Goal: Find specific page/section: Locate a particular part of the current website

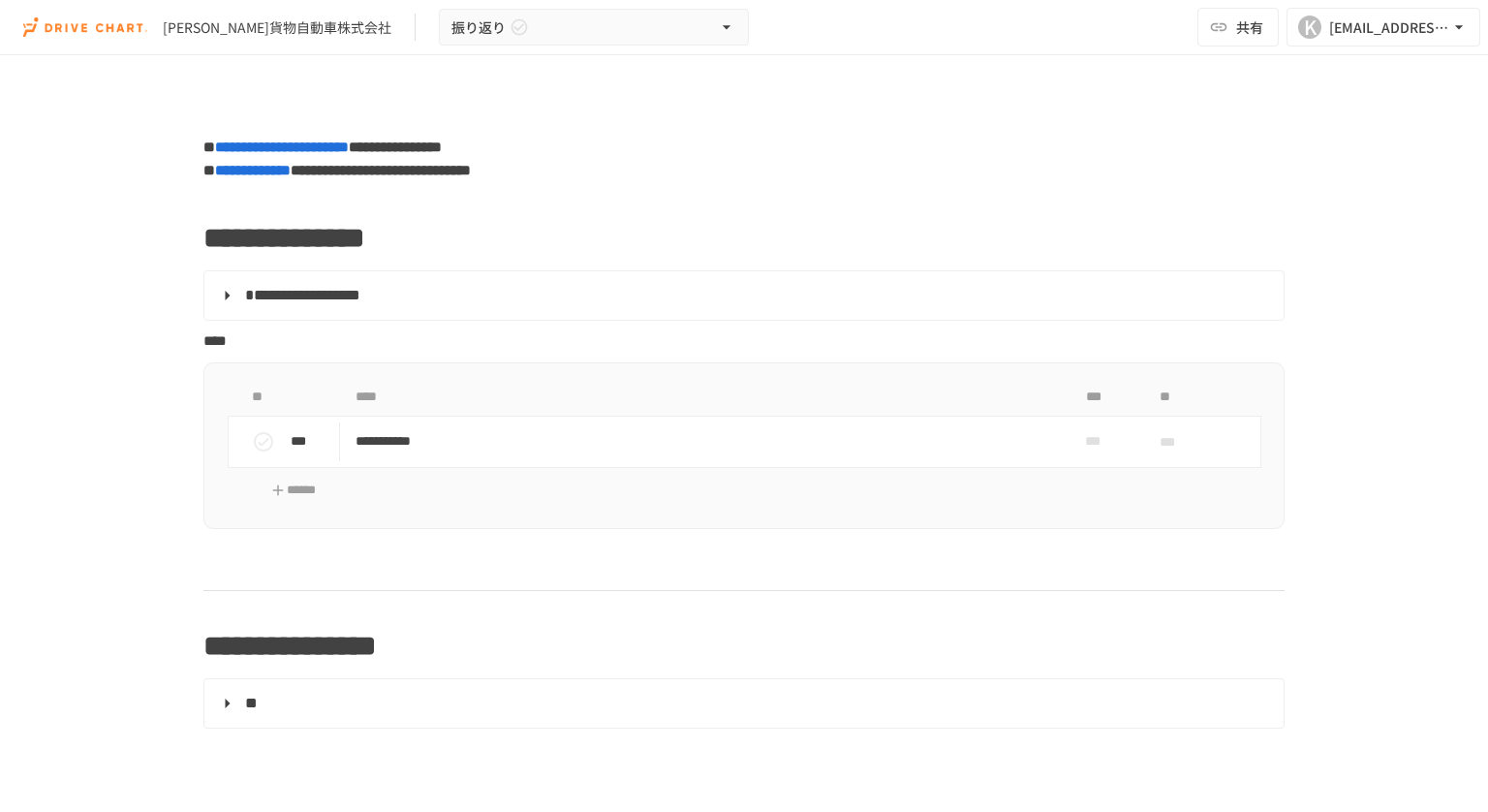
click at [307, 292] on span "**********" at bounding box center [303, 294] width 116 height 15
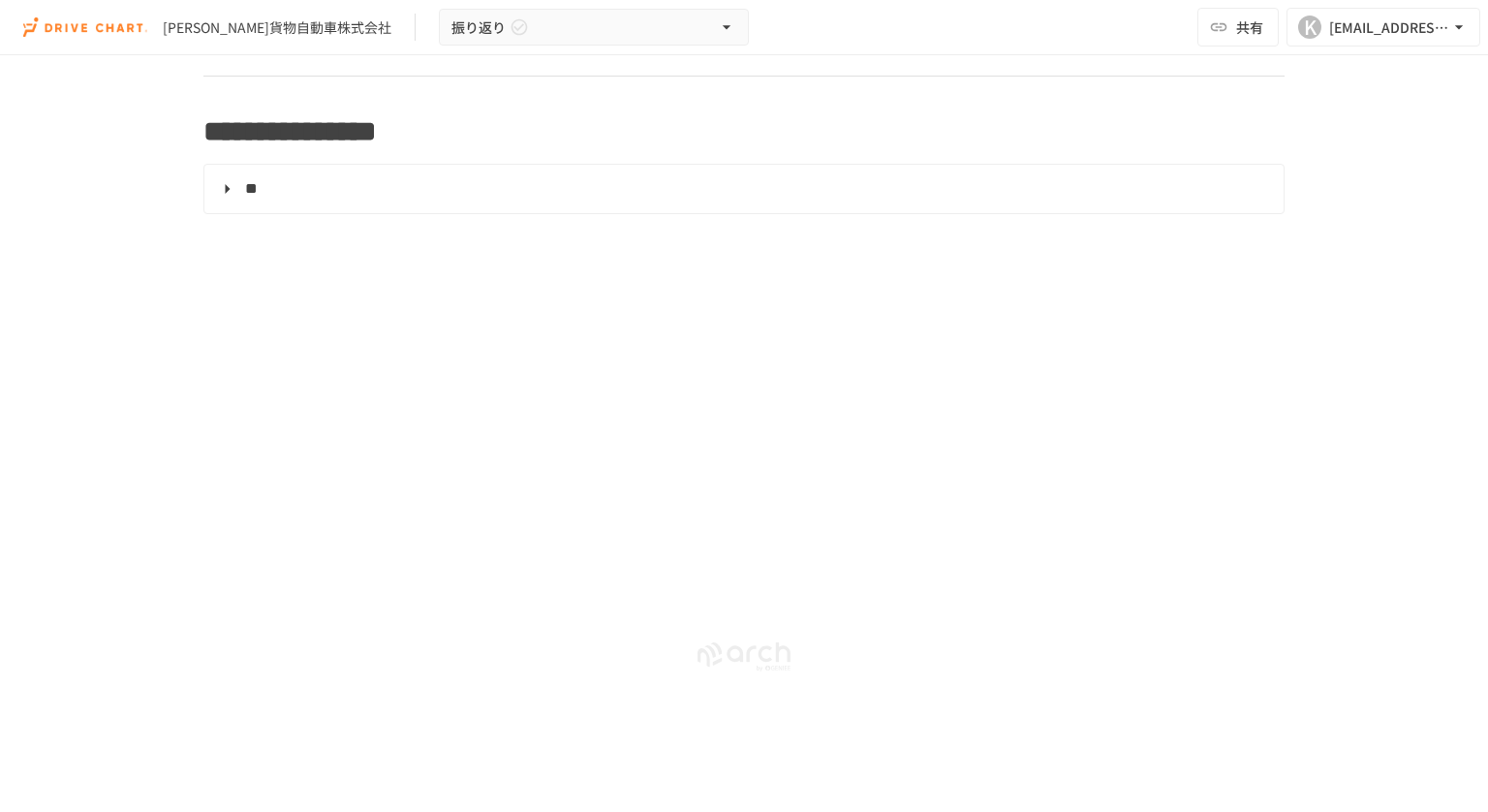
scroll to position [776, 0]
click at [253, 183] on span "**" at bounding box center [251, 188] width 13 height 15
click at [253, 184] on span "**" at bounding box center [251, 188] width 13 height 15
